Goal: Task Accomplishment & Management: Complete application form

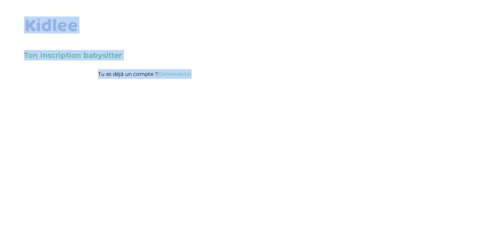
click at [148, 100] on body "× Mot de passe oublié ? Veuillez renseigner votre adresse email pour réinitiali…" at bounding box center [252, 116] width 504 height 233
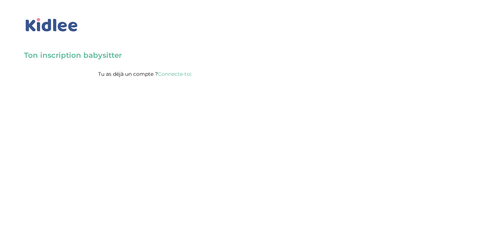
click at [148, 100] on body "× Mot de passe oublié ? Veuillez renseigner votre adresse email pour réinitiali…" at bounding box center [252, 116] width 504 height 233
